Goal: Information Seeking & Learning: Check status

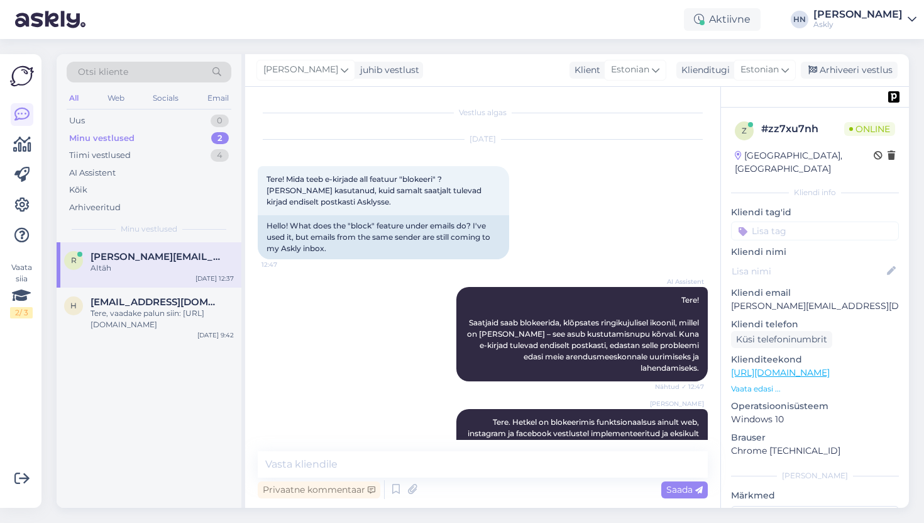
scroll to position [2895, 0]
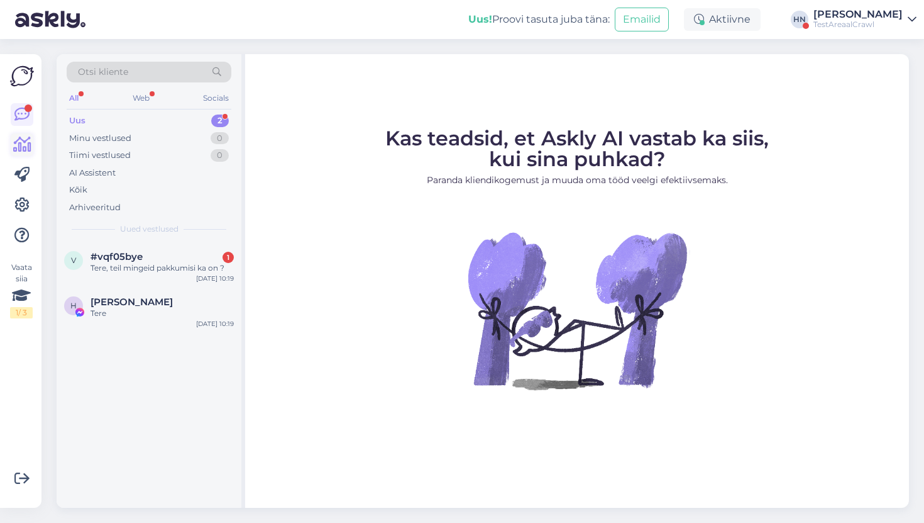
click at [31, 152] on link at bounding box center [22, 144] width 23 height 23
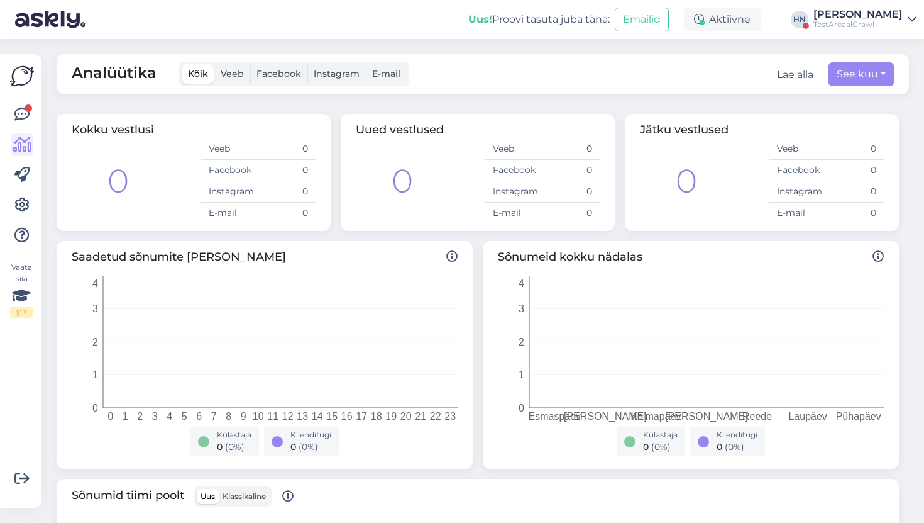
click at [853, 25] on div "TestAreaalCrawl" at bounding box center [858, 24] width 89 height 10
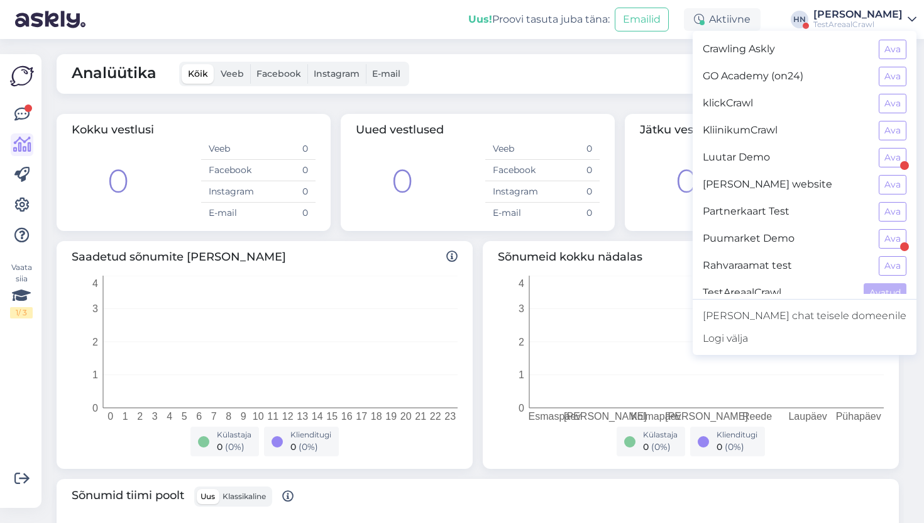
click at [675, 92] on div "Analüütika Kõik Veeb Facebook Instagram E-mail Lae alla See kuu" at bounding box center [483, 74] width 853 height 40
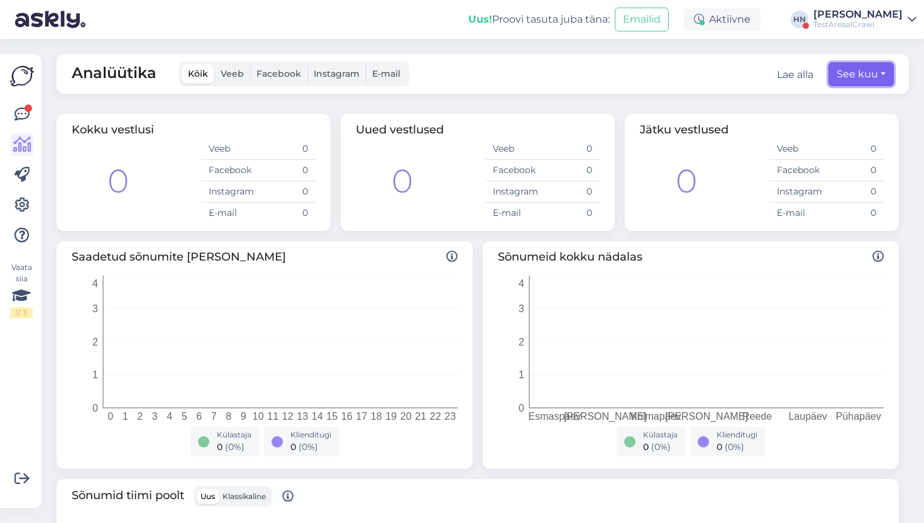
click at [863, 72] on button "See kuu" at bounding box center [861, 74] width 65 height 24
select select "8"
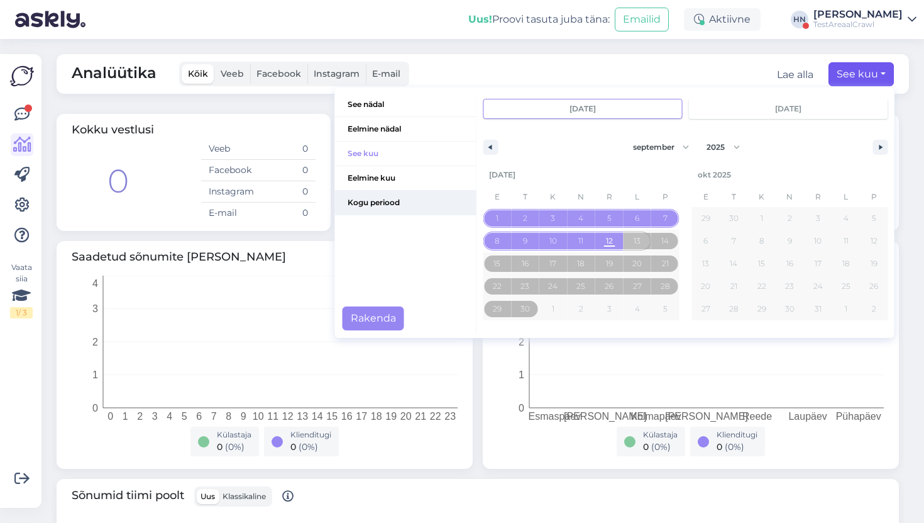
click at [379, 205] on span "Kogu periood" at bounding box center [405, 203] width 141 height 24
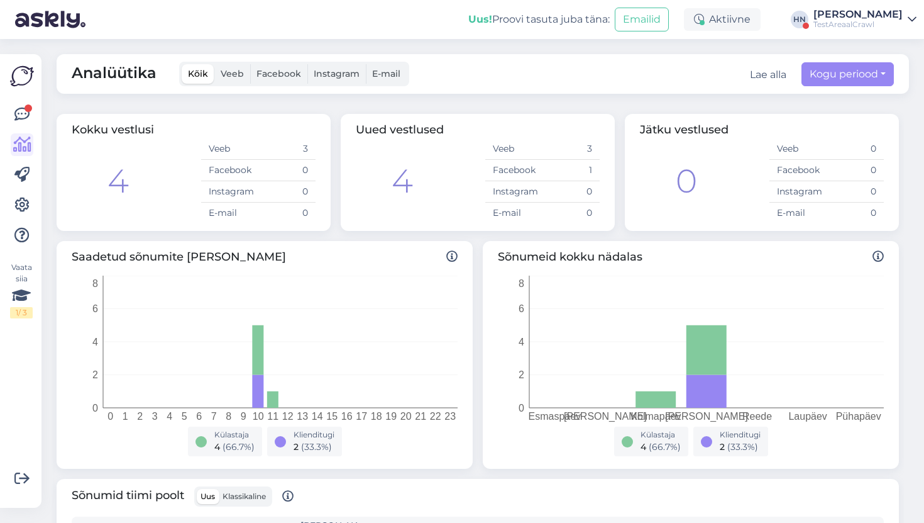
click at [859, 18] on div "[PERSON_NAME]" at bounding box center [858, 14] width 89 height 10
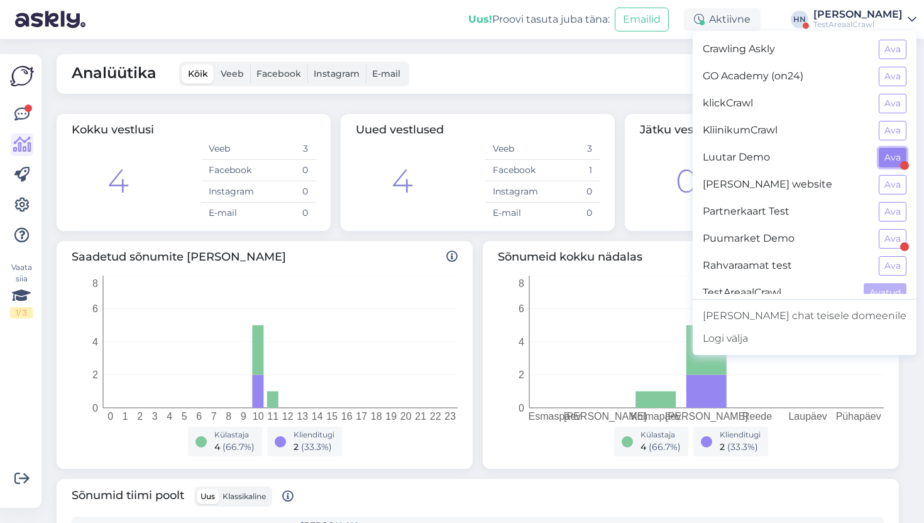
click at [885, 155] on button "Ava" at bounding box center [893, 157] width 28 height 19
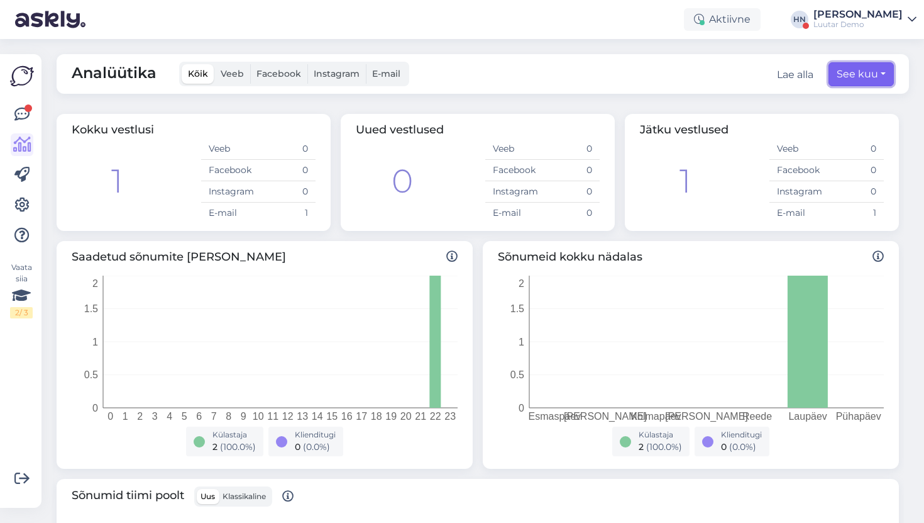
click at [868, 81] on button "See kuu" at bounding box center [861, 74] width 65 height 24
select select "8"
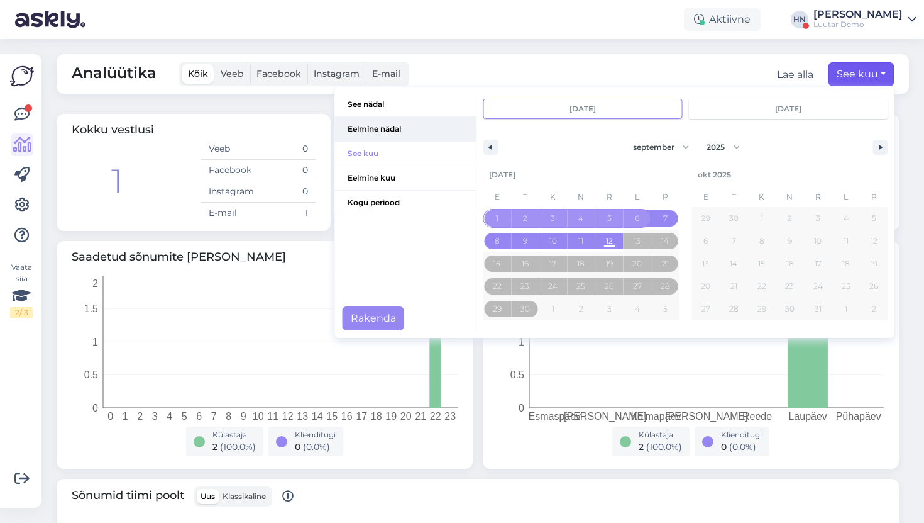
click at [443, 134] on span "Eelmine nädal" at bounding box center [405, 129] width 141 height 24
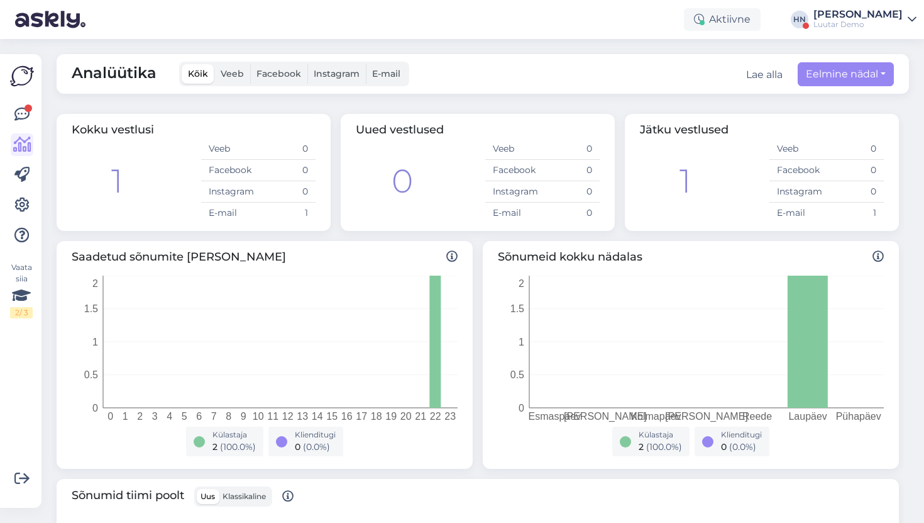
click at [845, 14] on div "[PERSON_NAME]" at bounding box center [858, 14] width 89 height 10
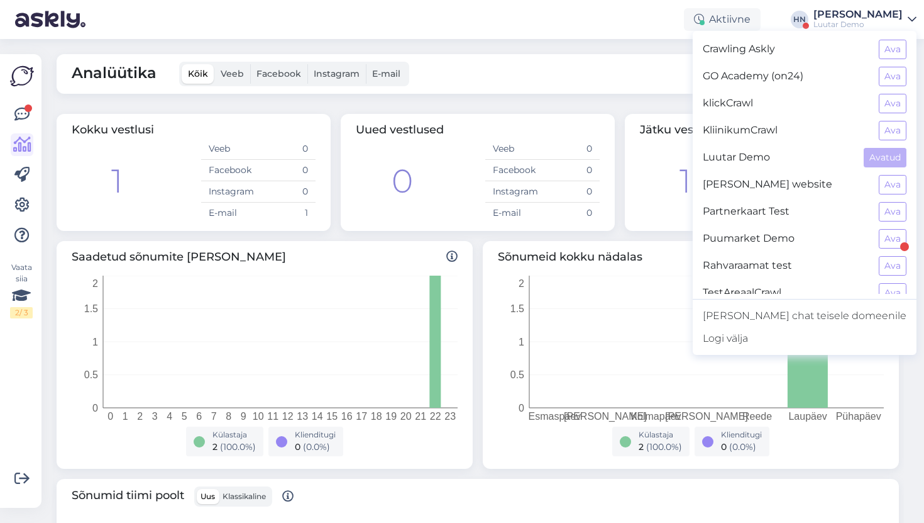
click at [876, 53] on div "Crawling Askly Ava" at bounding box center [805, 49] width 224 height 27
click at [883, 48] on button "Ava" at bounding box center [893, 49] width 28 height 19
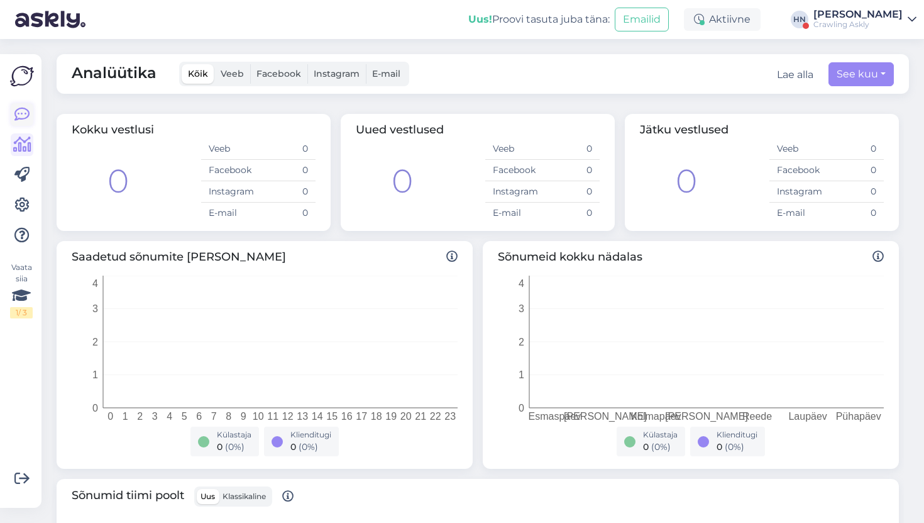
click at [20, 121] on icon at bounding box center [21, 114] width 15 height 15
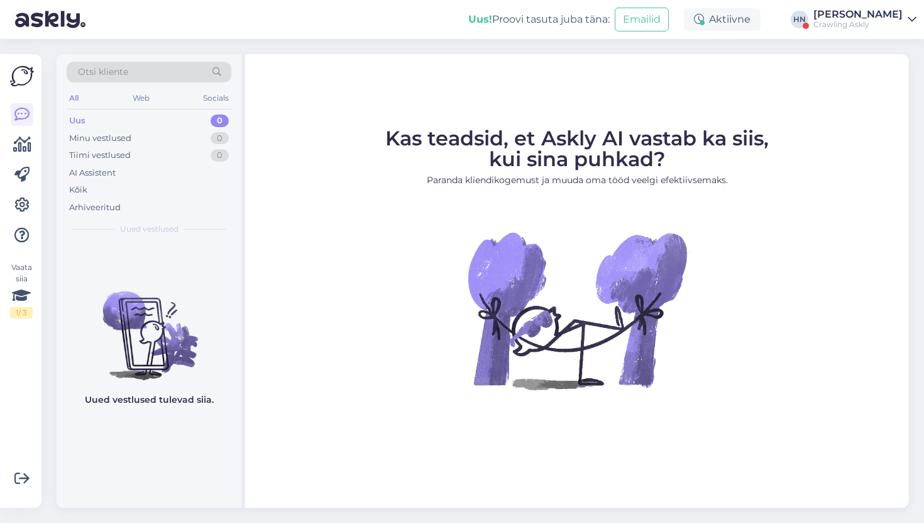
click at [851, 21] on div "Crawling Askly" at bounding box center [858, 24] width 89 height 10
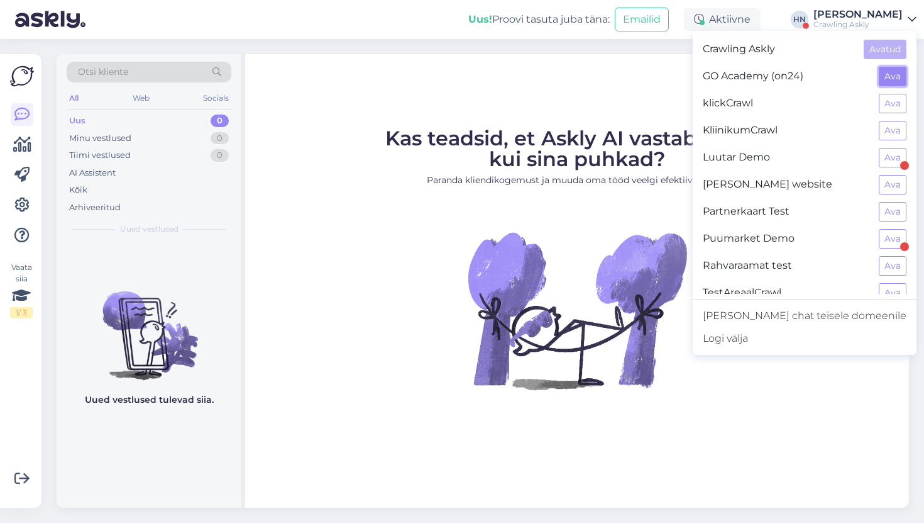
click at [906, 69] on button "Ava" at bounding box center [893, 76] width 28 height 19
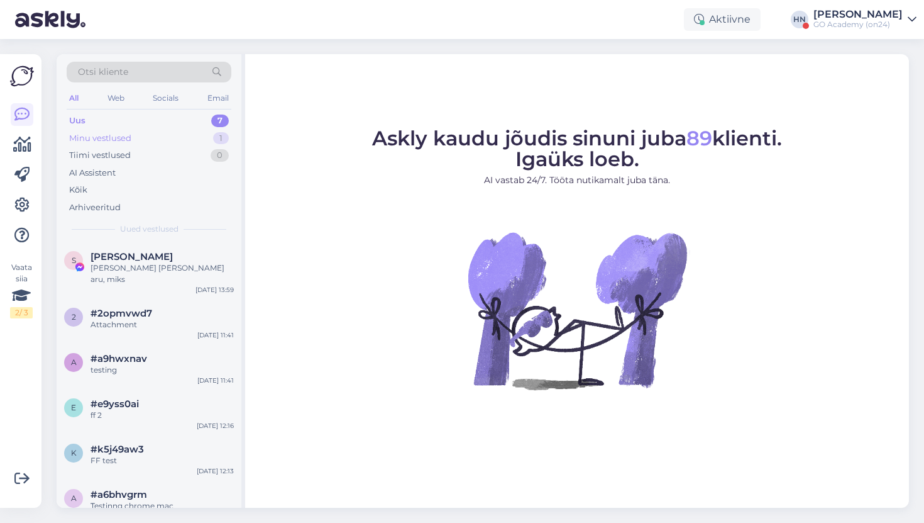
click at [158, 138] on div "Minu vestlused 1" at bounding box center [149, 139] width 165 height 18
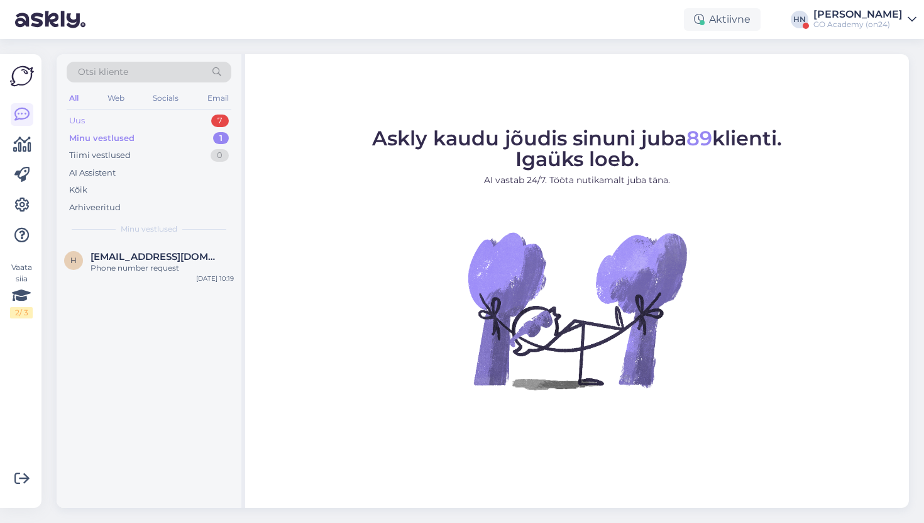
click at [159, 126] on div "Uus 7" at bounding box center [149, 121] width 165 height 18
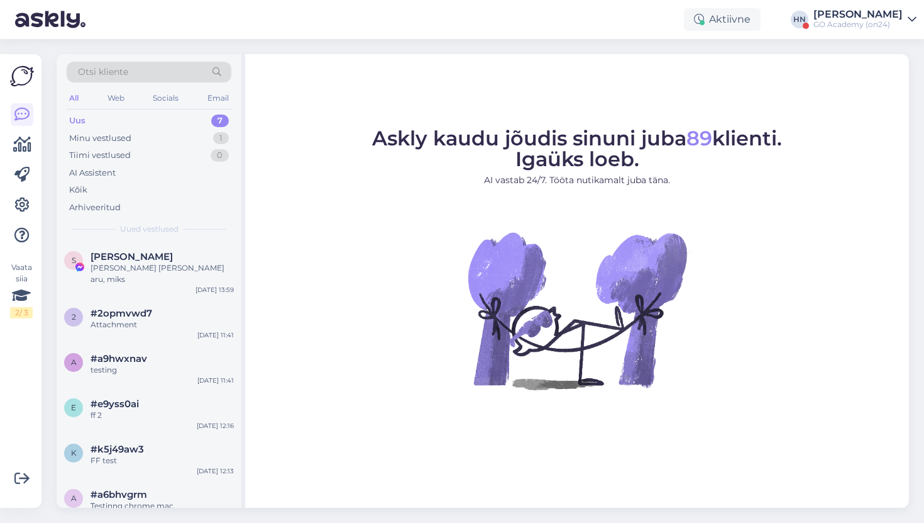
click at [872, 36] on div "Aktiivne [PERSON_NAME] GO Academy (on24)" at bounding box center [462, 19] width 924 height 39
click at [873, 15] on div "[PERSON_NAME]" at bounding box center [858, 14] width 89 height 10
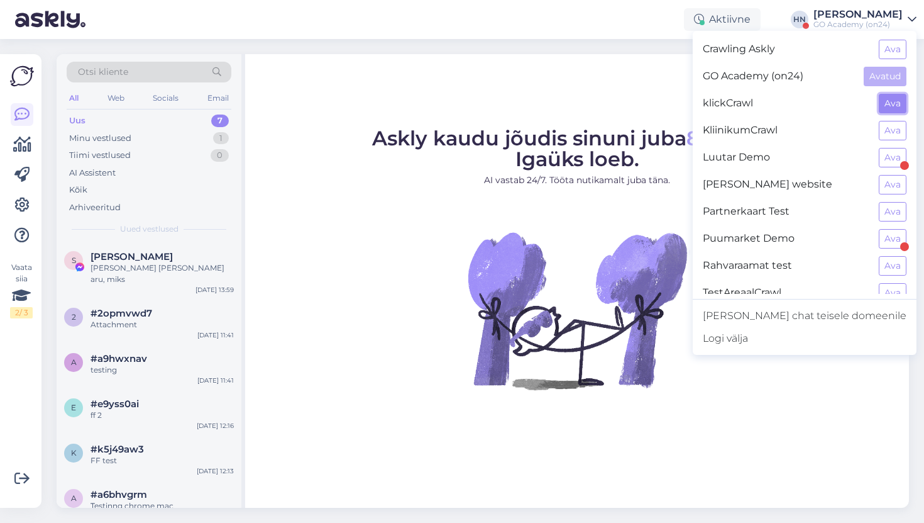
click at [890, 102] on button "Ava" at bounding box center [893, 103] width 28 height 19
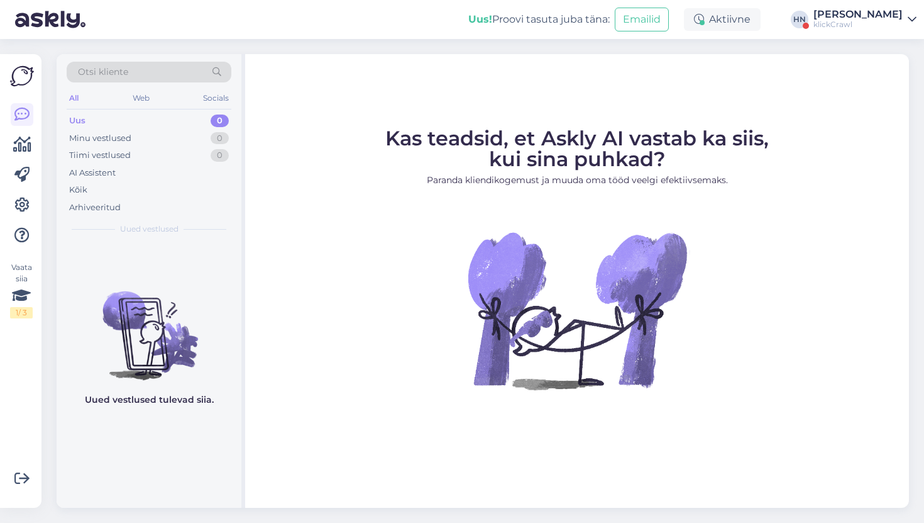
click at [881, 14] on div "[PERSON_NAME]" at bounding box center [858, 14] width 89 height 10
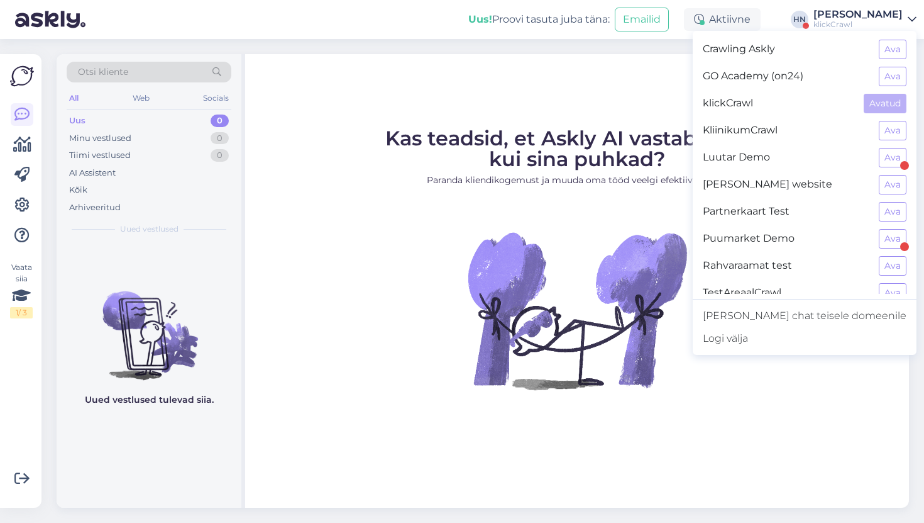
click at [890, 117] on div "KliinikumCrawl Ava" at bounding box center [805, 130] width 224 height 27
click at [888, 126] on button "Ava" at bounding box center [893, 130] width 28 height 19
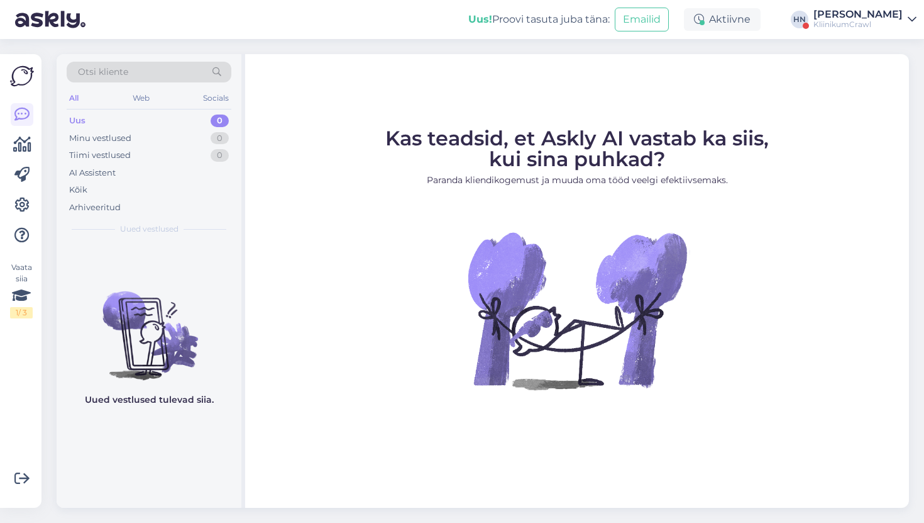
click at [798, 23] on div "Uus! Proovi tasuta [PERSON_NAME]: Emailid Aktiivne [PERSON_NAME] KliinikumCrawl" at bounding box center [462, 19] width 924 height 39
click at [850, 13] on div "[PERSON_NAME]" at bounding box center [858, 14] width 89 height 10
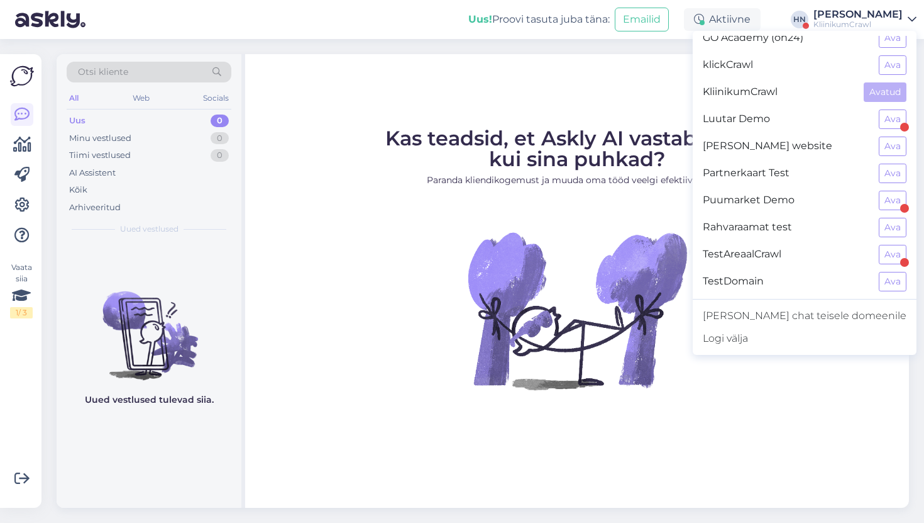
scroll to position [40, 0]
click at [882, 119] on button "Ava" at bounding box center [893, 117] width 28 height 19
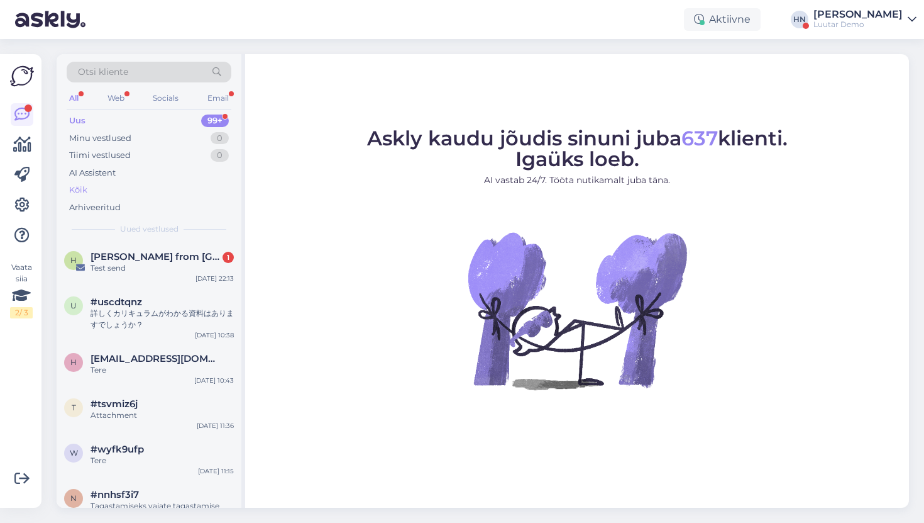
click at [96, 186] on div "Kõik" at bounding box center [149, 190] width 165 height 18
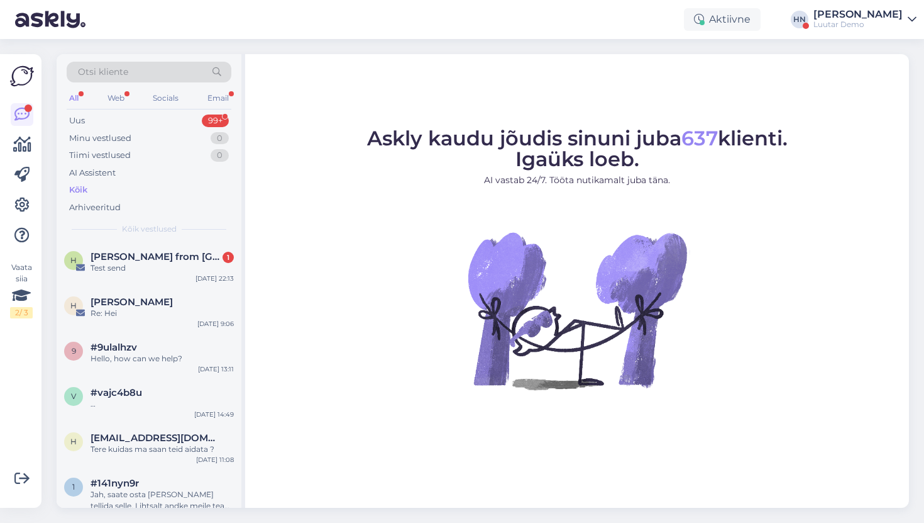
click at [879, 16] on div "[PERSON_NAME]" at bounding box center [858, 14] width 89 height 10
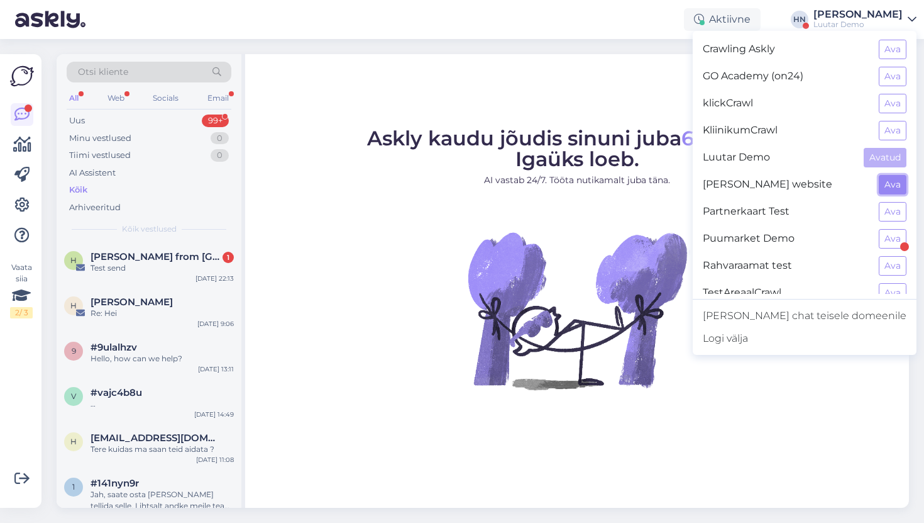
click at [879, 184] on button "Ava" at bounding box center [893, 184] width 28 height 19
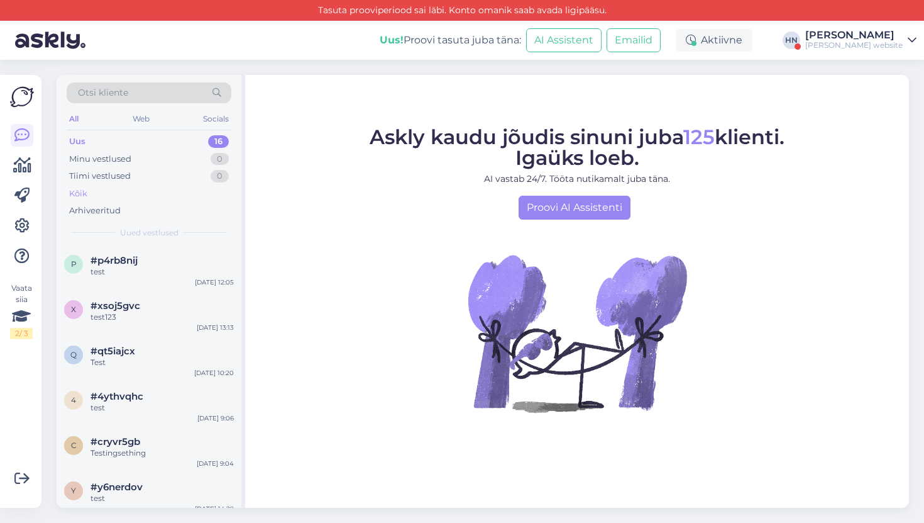
click at [177, 188] on div "Kõik" at bounding box center [149, 194] width 165 height 18
click at [875, 37] on div "[PERSON_NAME]" at bounding box center [854, 35] width 97 height 10
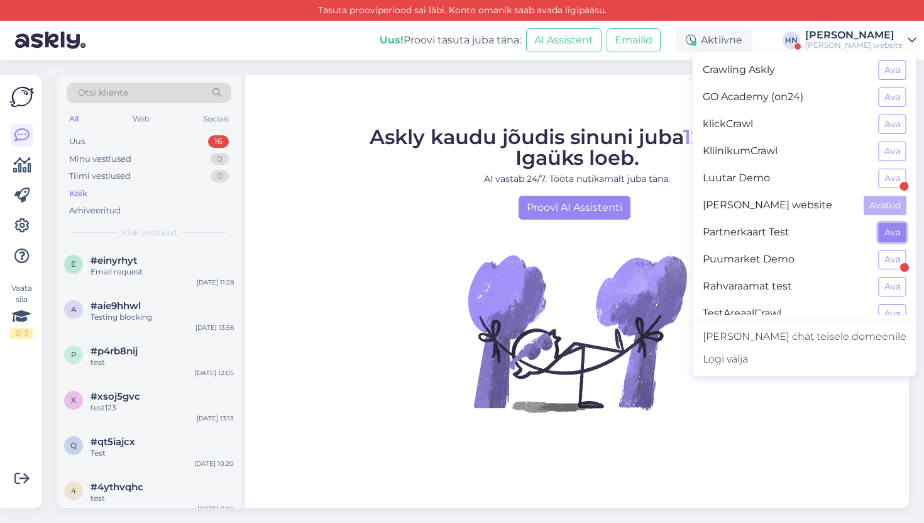
click at [883, 230] on button "Ava" at bounding box center [893, 232] width 28 height 19
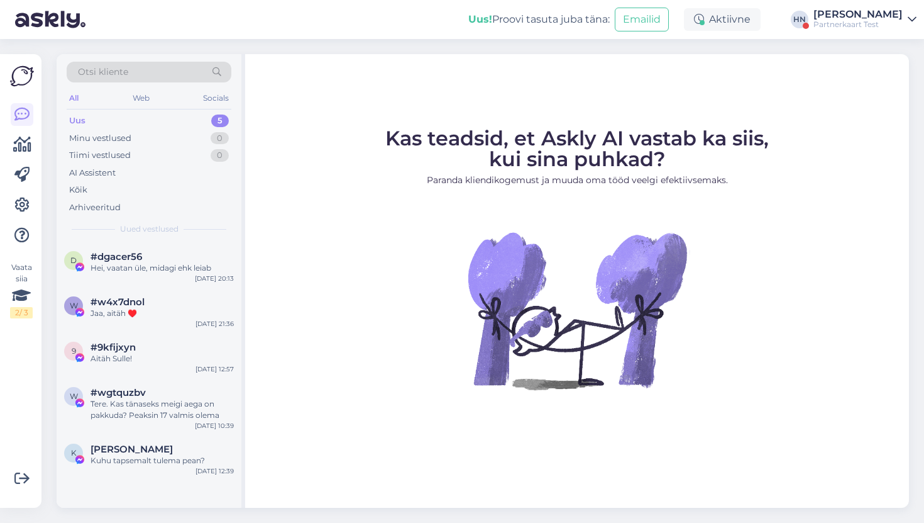
click at [852, 18] on div "[PERSON_NAME]" at bounding box center [858, 14] width 89 height 10
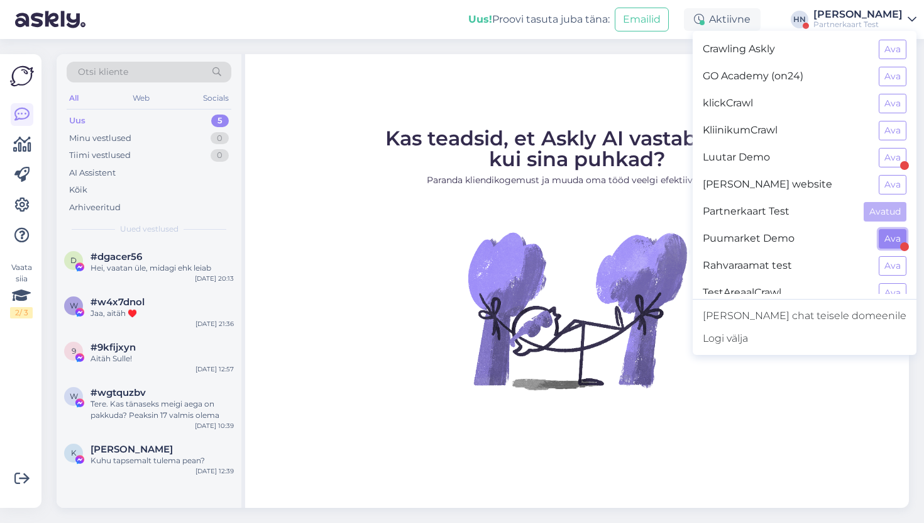
click at [890, 236] on button "Ava" at bounding box center [893, 238] width 28 height 19
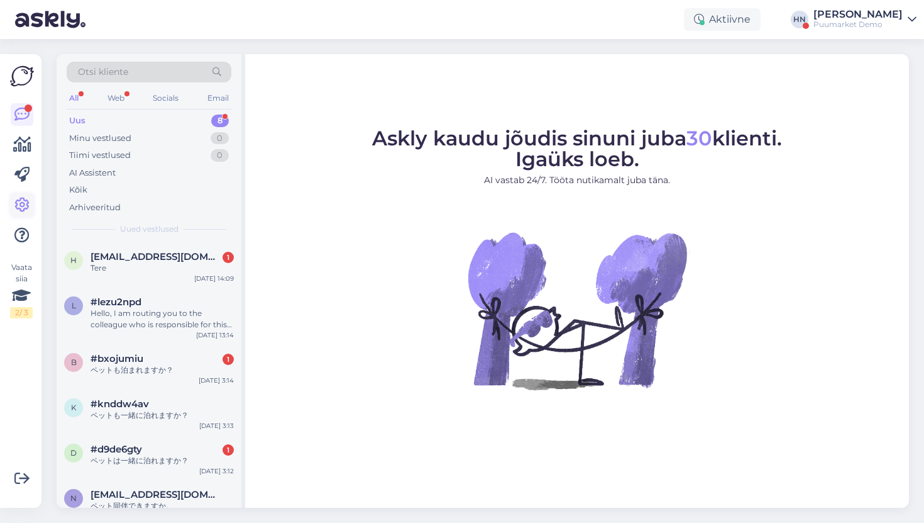
click at [23, 202] on icon at bounding box center [21, 204] width 15 height 15
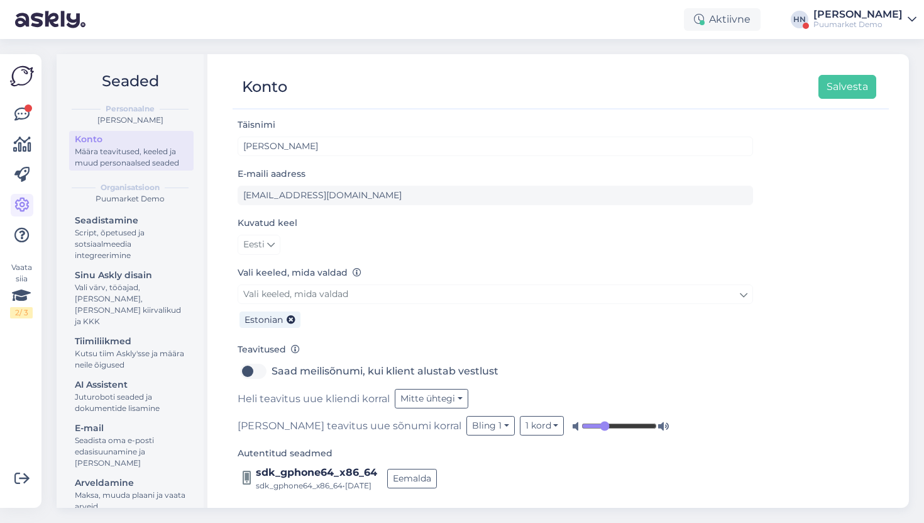
click at [25, 131] on div at bounding box center [22, 174] width 23 height 143
click at [25, 138] on icon at bounding box center [22, 144] width 18 height 15
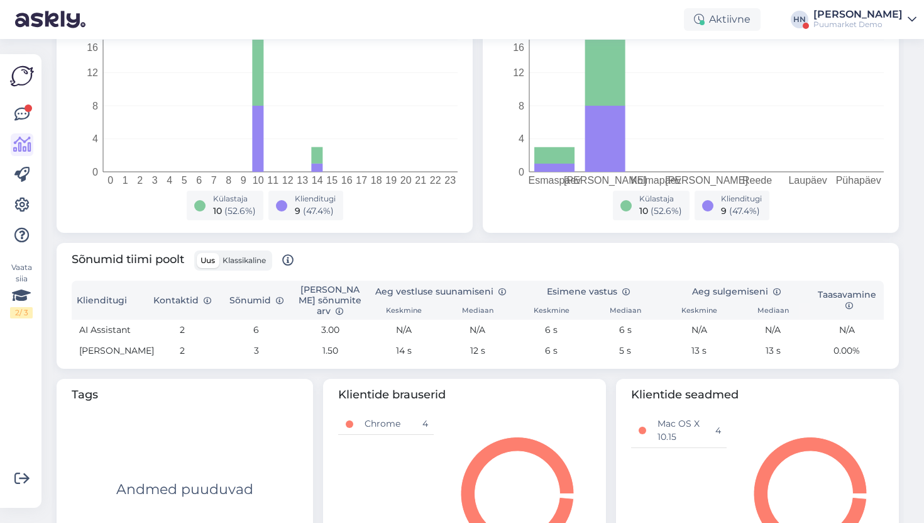
scroll to position [410, 0]
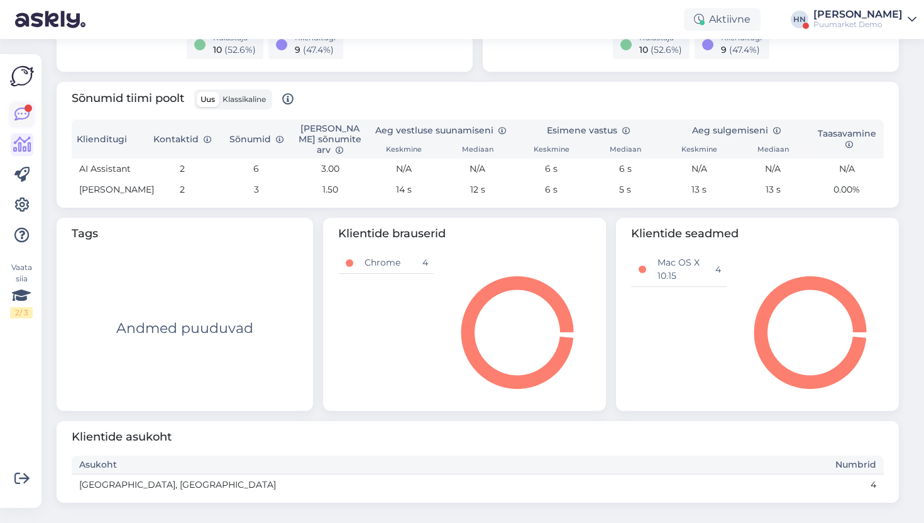
click at [26, 118] on icon at bounding box center [21, 114] width 15 height 15
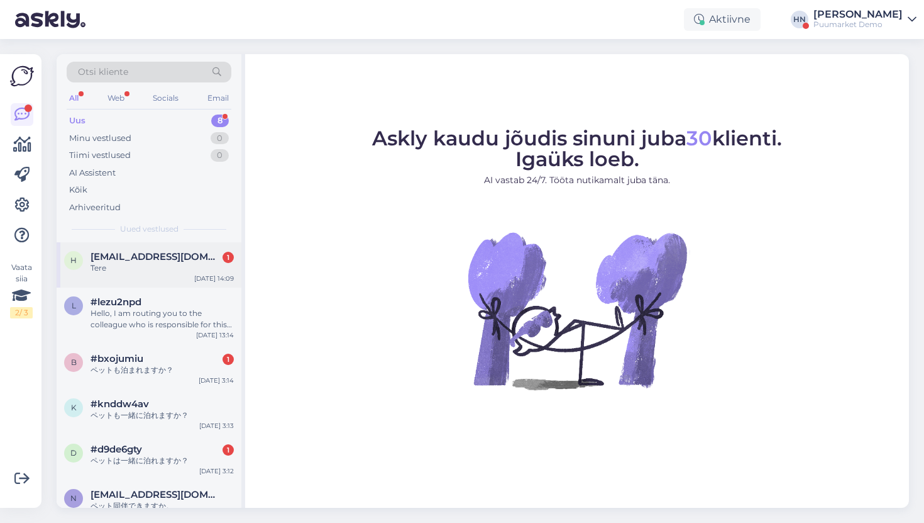
click at [128, 263] on div "Tere" at bounding box center [162, 267] width 143 height 11
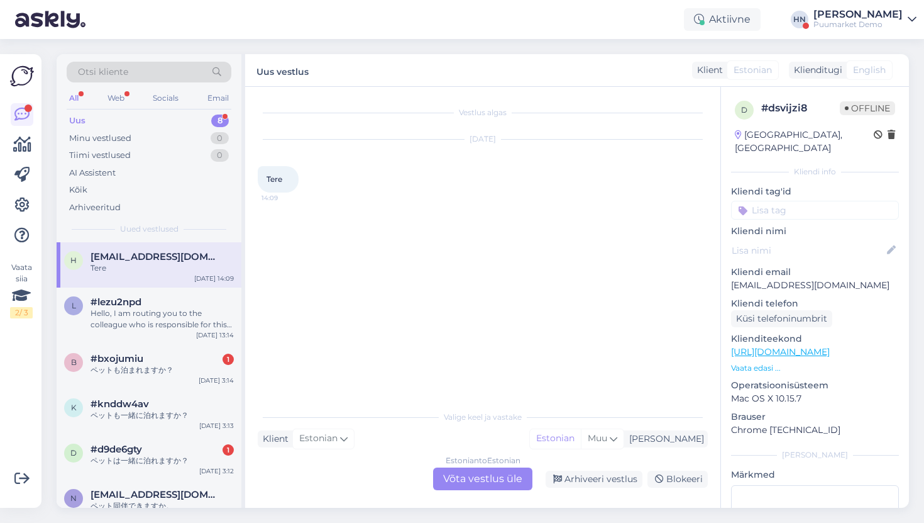
click at [464, 476] on div "Estonian to Estonian Võta vestlus üle" at bounding box center [482, 478] width 99 height 23
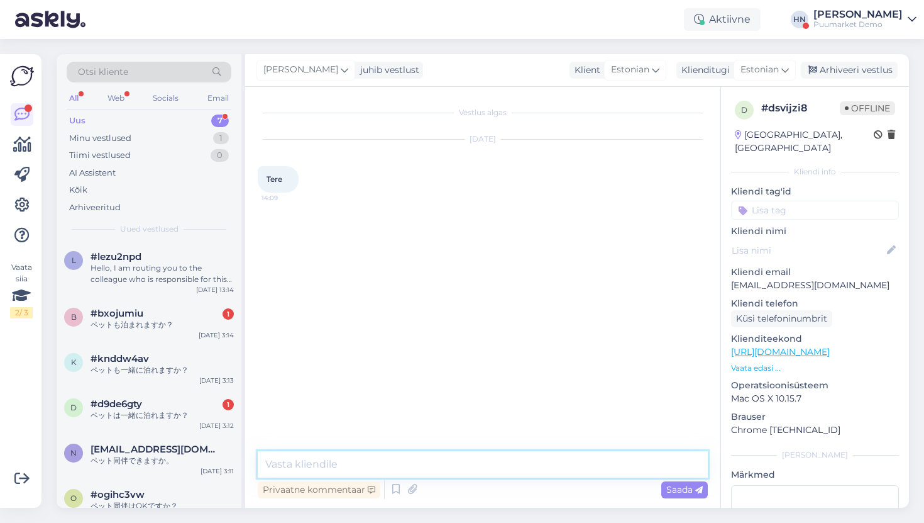
click at [462, 458] on textarea at bounding box center [483, 464] width 450 height 26
type textarea "Tere !"
type textarea "H"
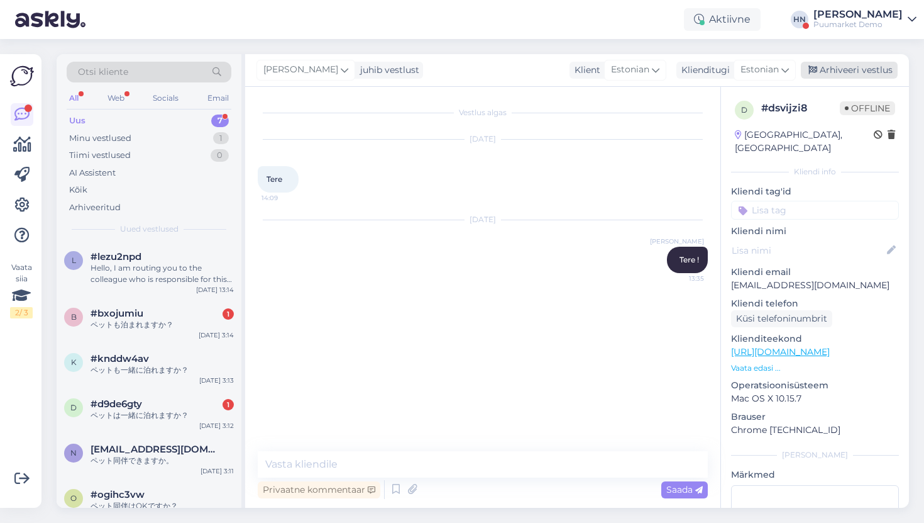
click at [873, 73] on div "Arhiveeri vestlus" at bounding box center [849, 70] width 97 height 17
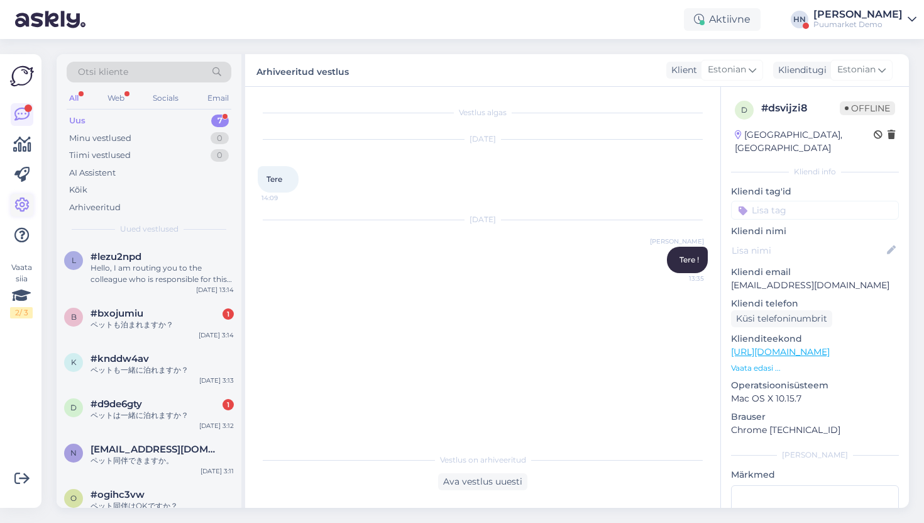
click at [20, 206] on icon at bounding box center [21, 204] width 15 height 15
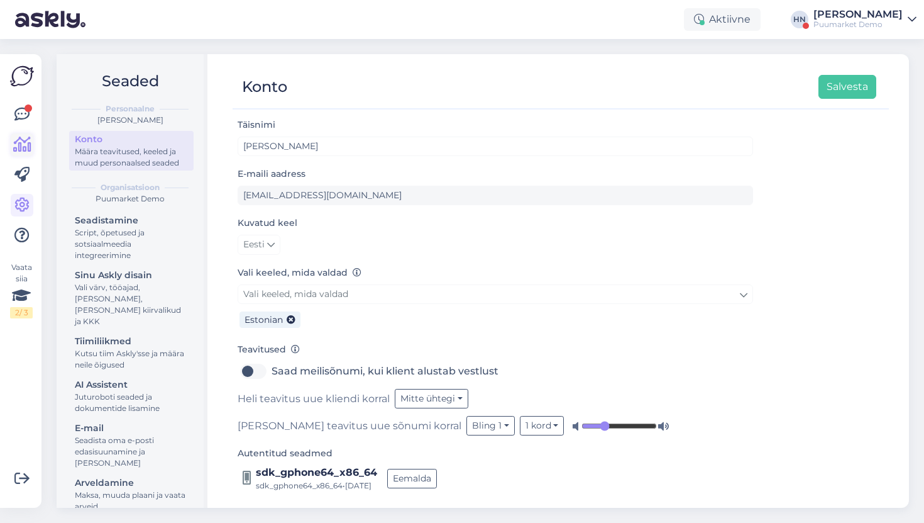
click at [21, 137] on icon at bounding box center [22, 144] width 18 height 15
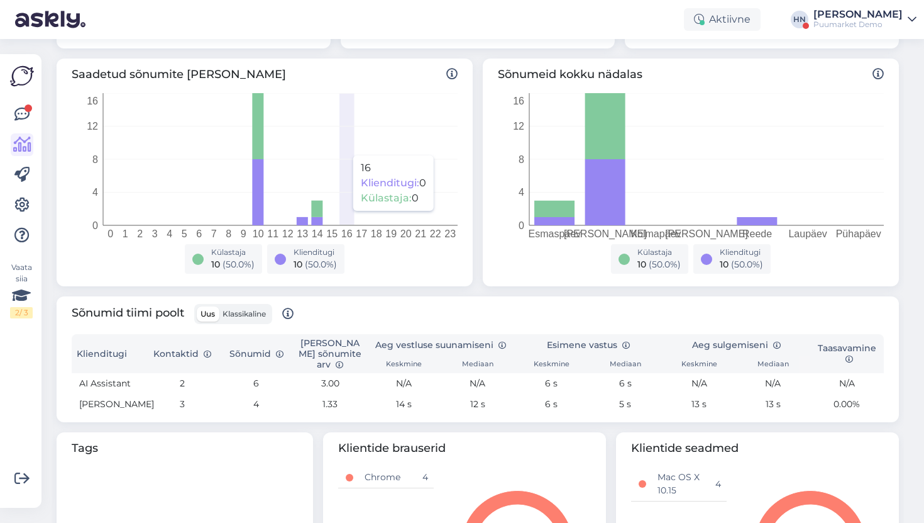
scroll to position [331, 0]
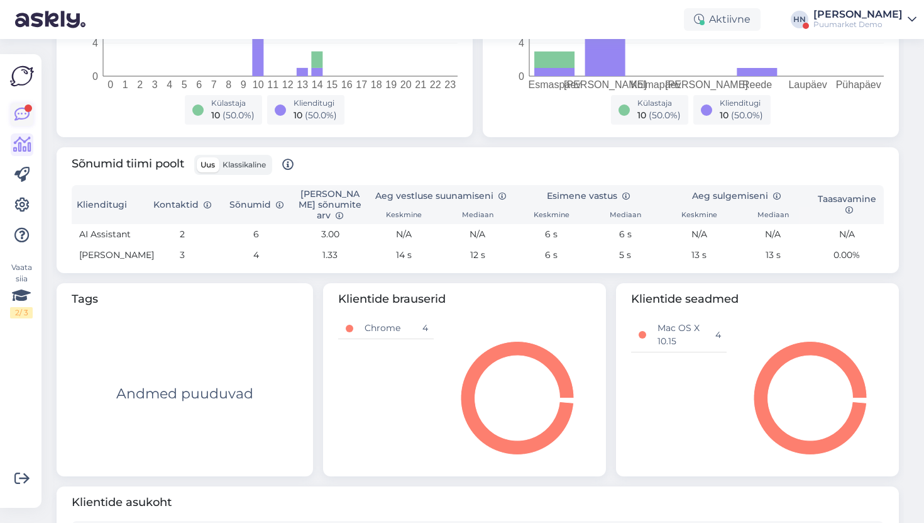
click at [25, 121] on icon at bounding box center [21, 114] width 15 height 15
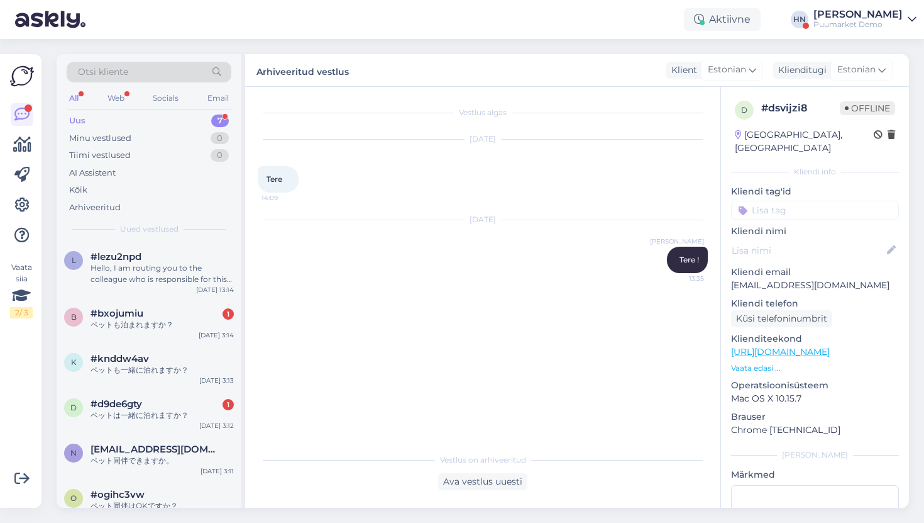
click at [127, 115] on div "Uus 7" at bounding box center [149, 121] width 165 height 18
click at [138, 255] on span "#lezu2npd" at bounding box center [116, 256] width 51 height 11
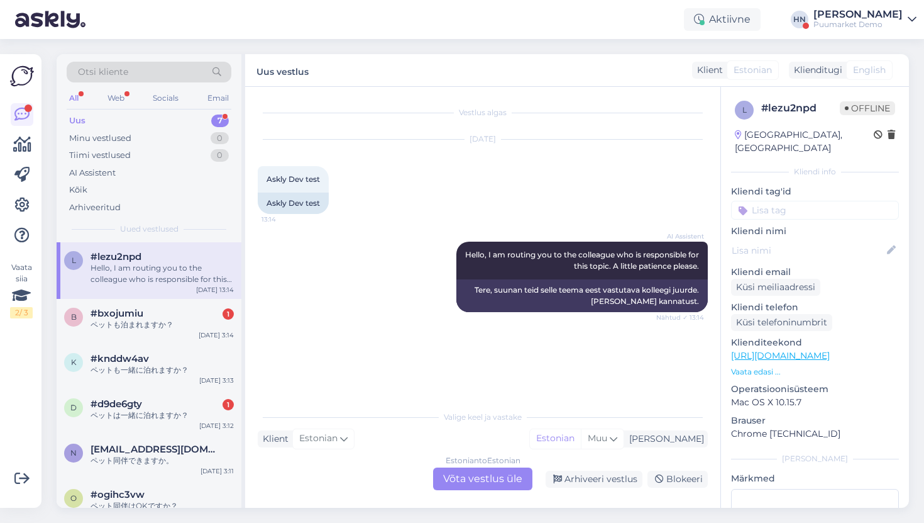
click at [253, 42] on div "Otsi kliente All Web Socials Email Uus 7 Minu vestlused 0 Tiimi vestlused 0 AI …" at bounding box center [486, 281] width 875 height 484
click at [19, 150] on icon at bounding box center [22, 144] width 18 height 15
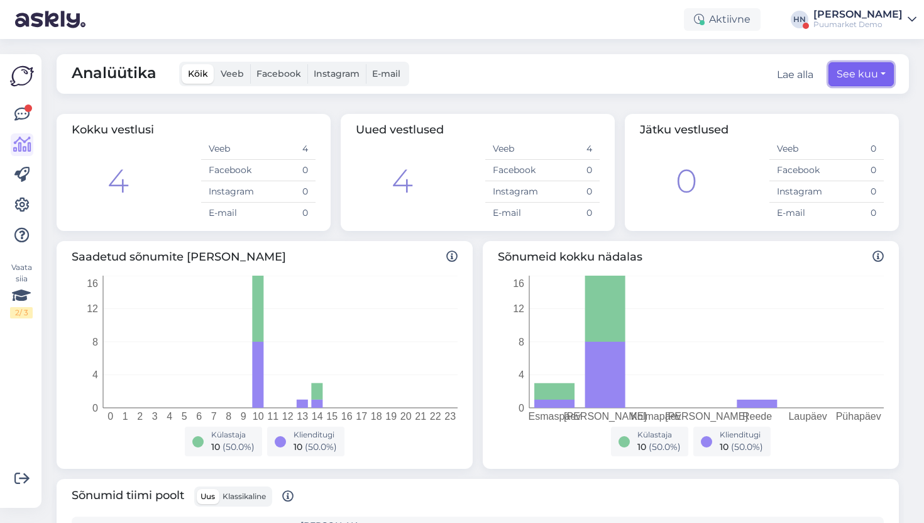
click at [856, 77] on button "See kuu" at bounding box center [861, 74] width 65 height 24
select select "8"
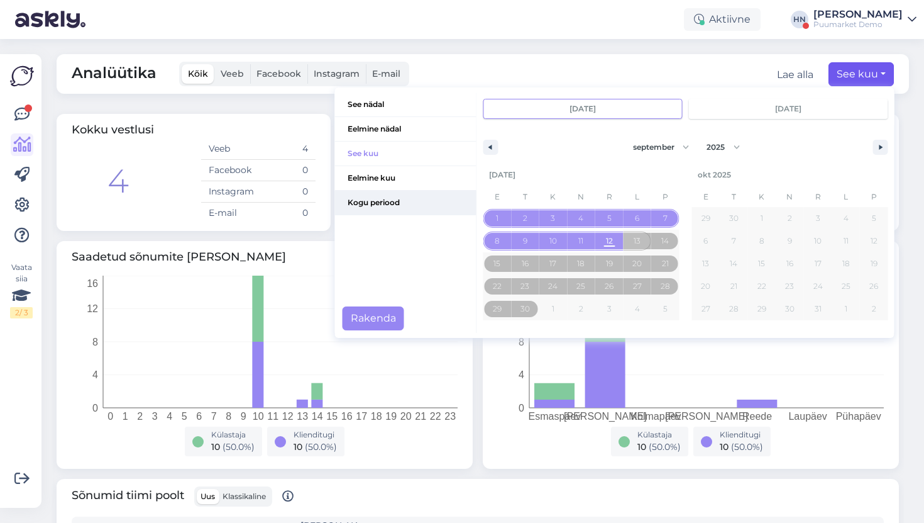
click at [436, 205] on span "Kogu periood" at bounding box center [405, 203] width 141 height 24
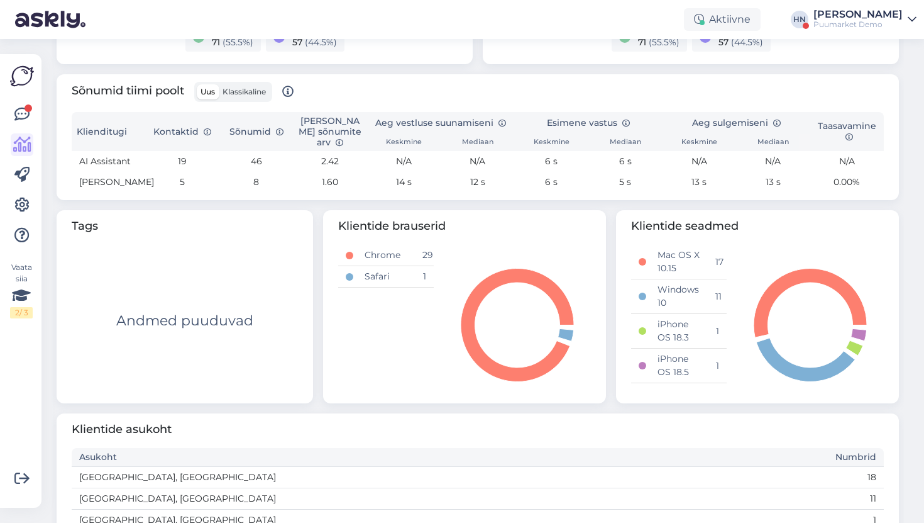
scroll to position [402, 0]
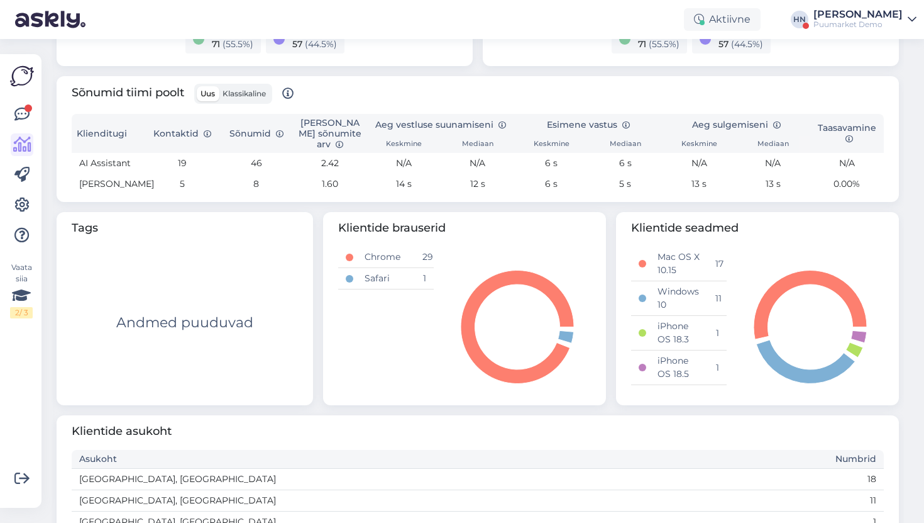
click at [238, 89] on span "Klassikaline" at bounding box center [244, 93] width 43 height 9
click at [219, 86] on input "Klassikaline" at bounding box center [219, 86] width 0 height 0
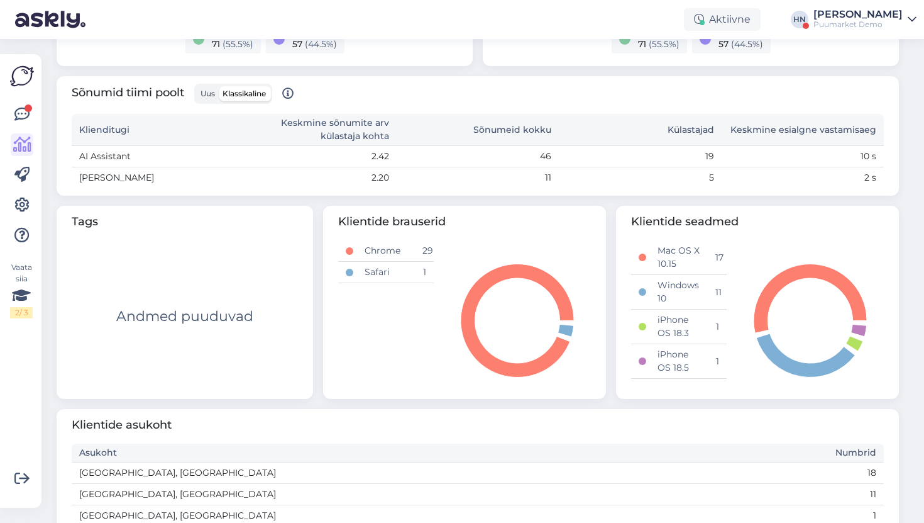
click at [218, 89] on label "Uus" at bounding box center [208, 93] width 22 height 15
click at [197, 86] on input "Uus" at bounding box center [197, 86] width 0 height 0
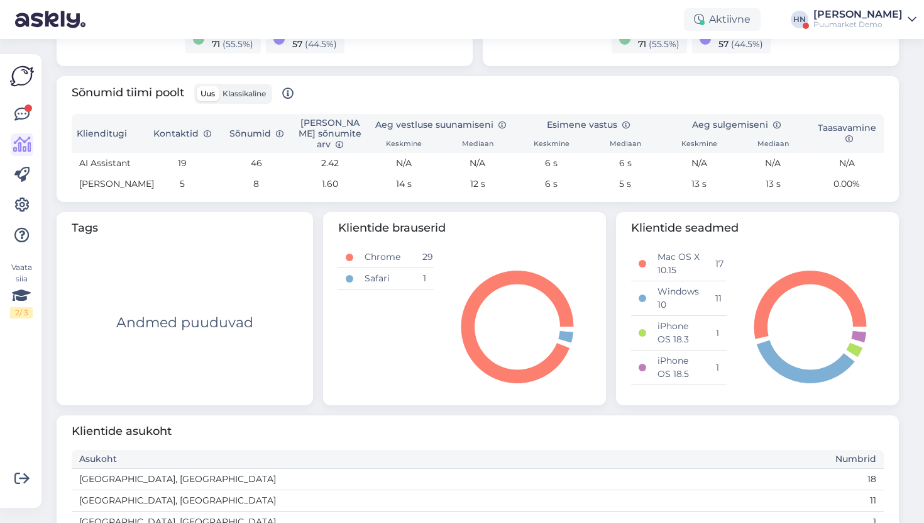
click at [241, 91] on span "Klassikaline" at bounding box center [244, 93] width 43 height 9
click at [219, 86] on input "Klassikaline" at bounding box center [219, 86] width 0 height 0
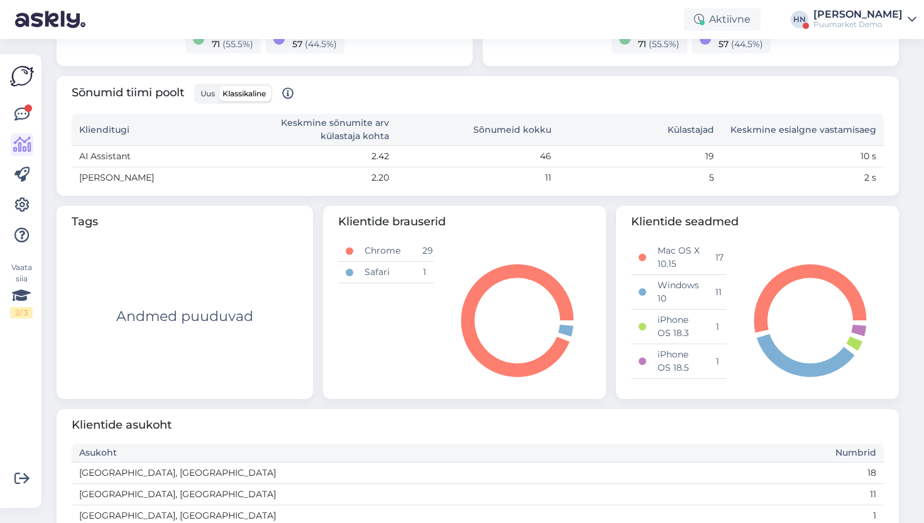
click at [203, 96] on span "Uus" at bounding box center [208, 93] width 14 height 9
click at [197, 86] on input "Uus" at bounding box center [197, 86] width 0 height 0
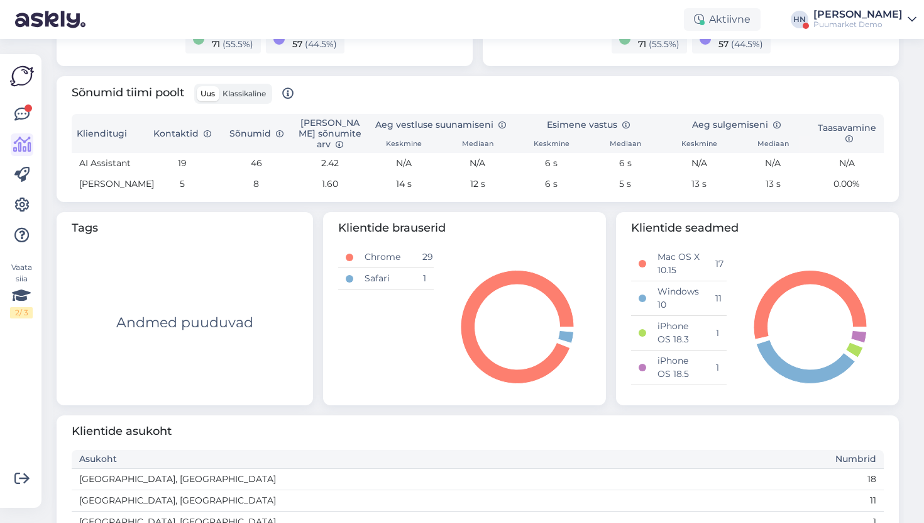
click at [246, 98] on label "Klassikaline" at bounding box center [244, 93] width 51 height 15
click at [219, 86] on input "Klassikaline" at bounding box center [219, 86] width 0 height 0
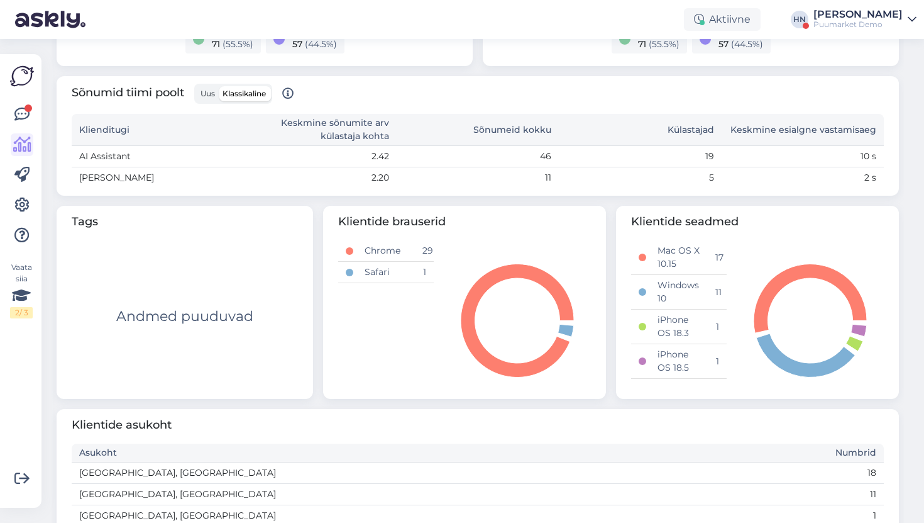
click at [204, 101] on div "Uus Klassikaline" at bounding box center [233, 94] width 78 height 20
click at [203, 99] on label "Uus" at bounding box center [208, 93] width 22 height 15
click at [197, 86] on input "Uus" at bounding box center [197, 86] width 0 height 0
